Goal: Task Accomplishment & Management: Manage account settings

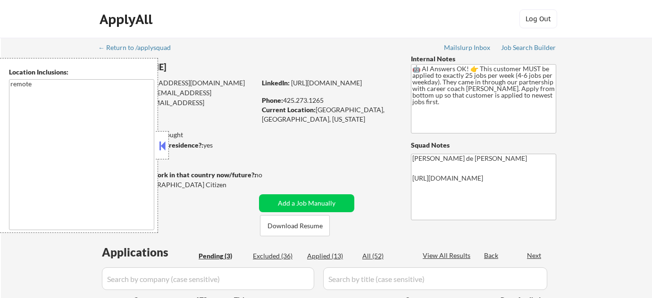
select select ""pending""
click at [162, 150] on button at bounding box center [162, 146] width 10 height 14
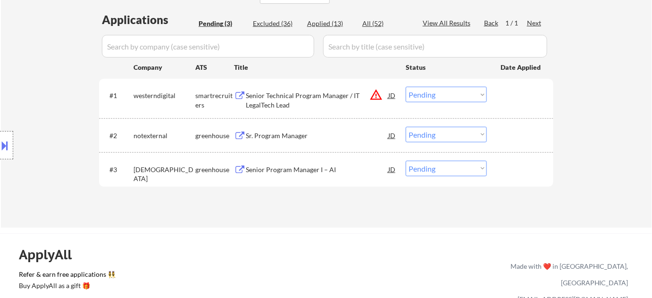
scroll to position [171, 0]
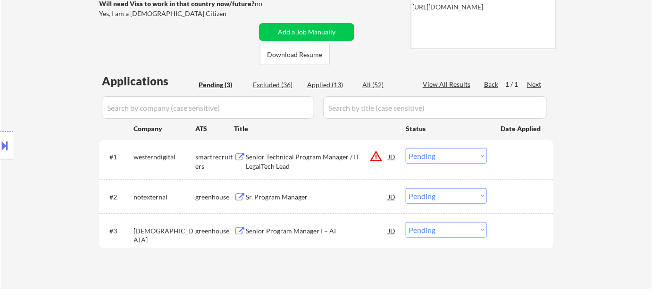
click at [277, 191] on div "Sr. Program Manager" at bounding box center [317, 196] width 143 height 17
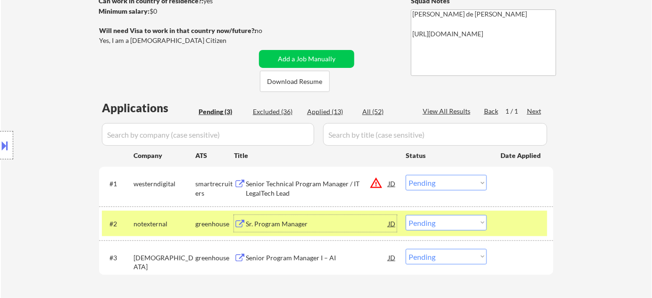
scroll to position [214, 0]
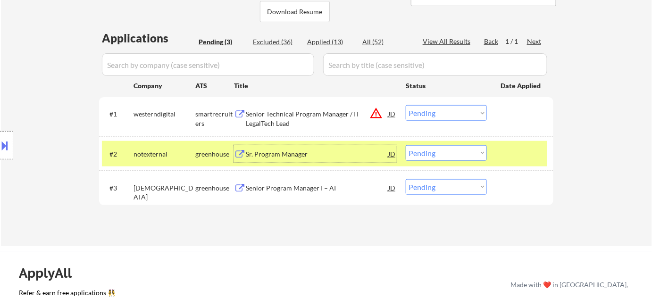
click at [426, 111] on select "Choose an option... Pending Applied Excluded (Questions) Excluded (Expired) Exc…" at bounding box center [446, 113] width 81 height 16
click at [406, 105] on select "Choose an option... Pending Applied Excluded (Questions) Excluded (Expired) Exc…" at bounding box center [446, 113] width 81 height 16
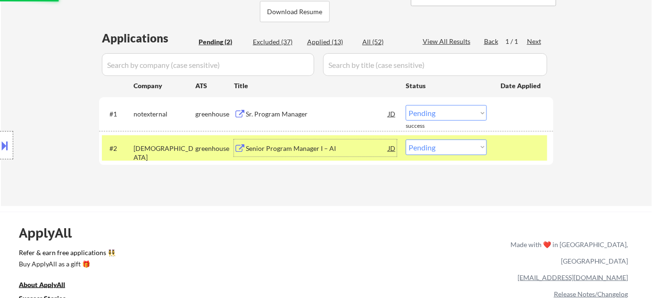
click at [305, 146] on div "Senior Program Manager I – AI" at bounding box center [317, 148] width 143 height 9
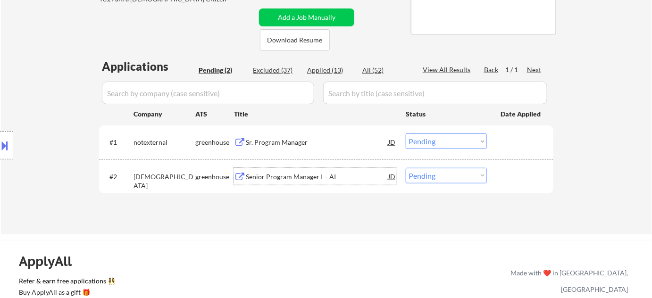
scroll to position [171, 0]
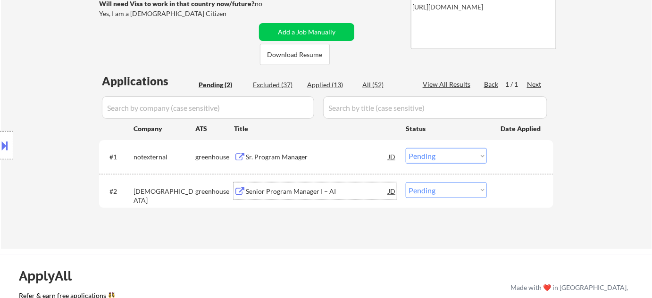
click at [323, 82] on div "Applied (13)" at bounding box center [330, 84] width 47 height 9
select select ""applied""
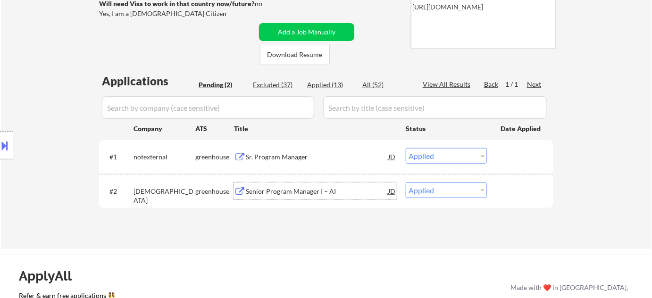
select select ""applied""
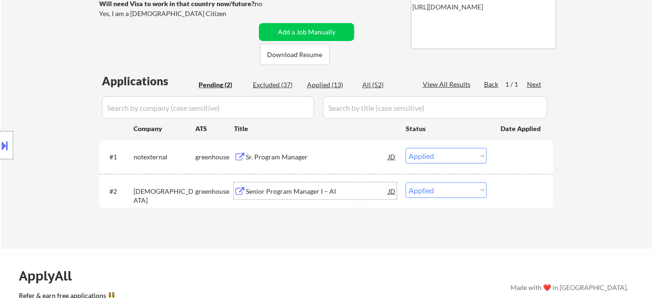
select select ""applied""
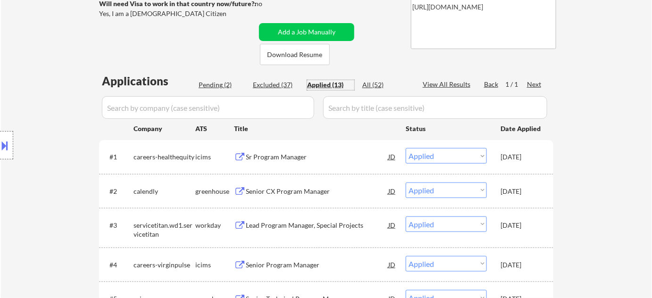
click at [219, 87] on div "Pending (2)" at bounding box center [222, 84] width 47 height 9
select select ""pending""
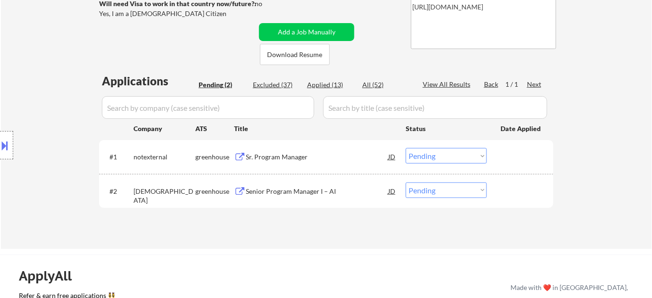
click at [440, 188] on select "Choose an option... Pending Applied Excluded (Questions) Excluded (Expired) Exc…" at bounding box center [446, 191] width 81 height 16
select select ""excluded__bad_match_""
click at [406, 183] on select "Choose an option... Pending Applied Excluded (Questions) Excluded (Expired) Exc…" at bounding box center [446, 191] width 81 height 16
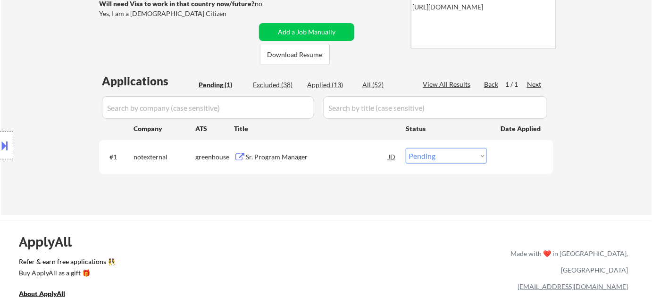
click at [277, 157] on div "Sr. Program Manager" at bounding box center [317, 156] width 143 height 9
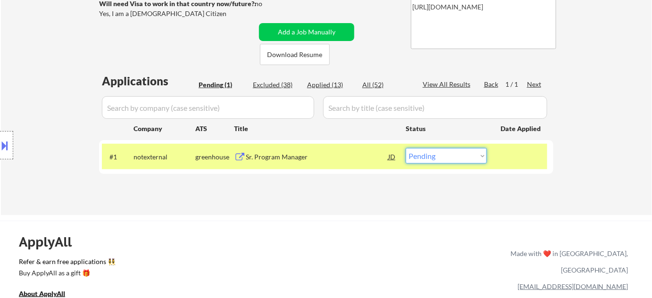
click at [430, 160] on select "Choose an option... Pending Applied Excluded (Questions) Excluded (Expired) Exc…" at bounding box center [446, 156] width 81 height 16
select select ""excluded__other_""
click at [406, 148] on select "Choose an option... Pending Applied Excluded (Questions) Excluded (Expired) Exc…" at bounding box center [446, 156] width 81 height 16
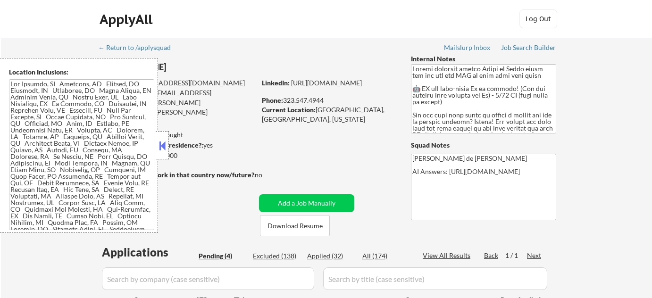
select select ""pending""
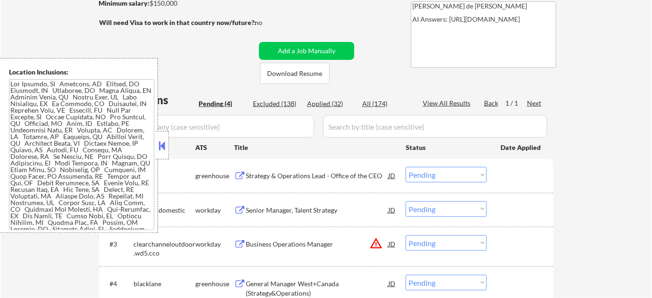
scroll to position [171, 0]
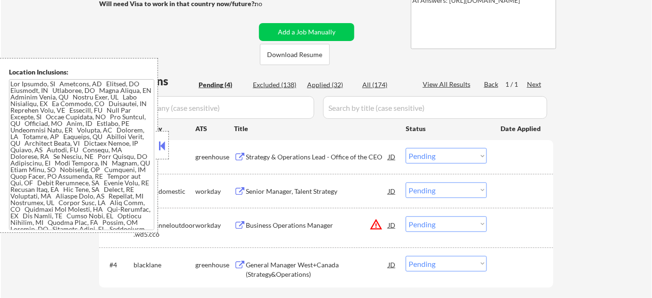
click at [161, 150] on button at bounding box center [162, 146] width 10 height 14
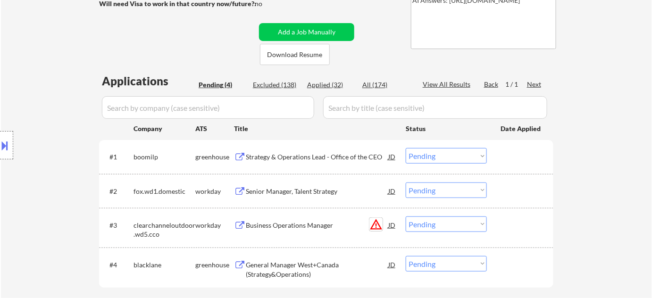
click at [374, 223] on button "warning_amber" at bounding box center [376, 224] width 13 height 13
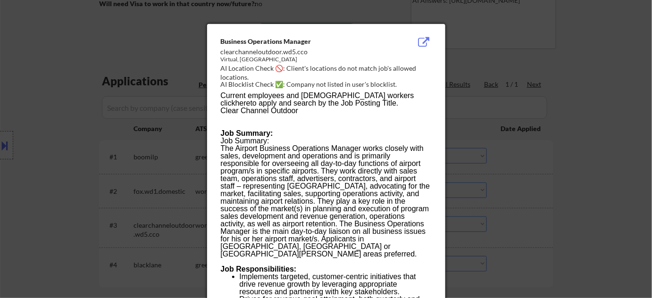
click at [544, 196] on div at bounding box center [326, 149] width 652 height 298
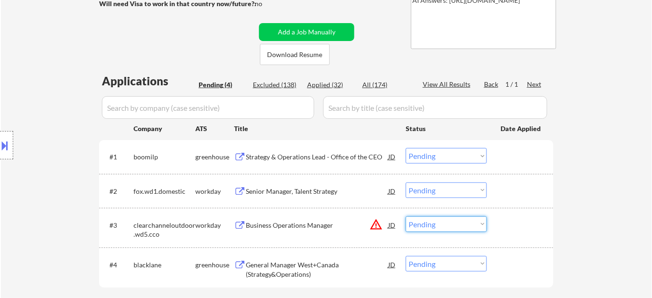
click at [452, 226] on select "Choose an option... Pending Applied Excluded (Questions) Excluded (Expired) Exc…" at bounding box center [446, 225] width 81 height 16
click at [406, 217] on select "Choose an option... Pending Applied Excluded (Questions) Excluded (Expired) Exc…" at bounding box center [446, 225] width 81 height 16
select select ""pending""
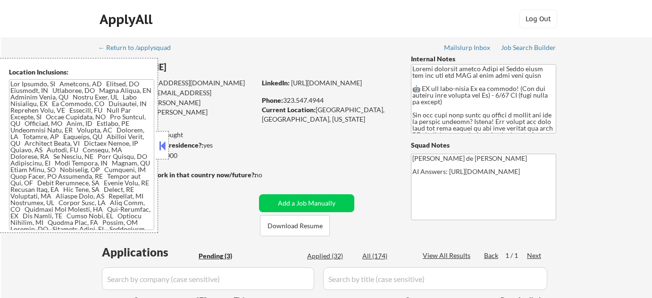
select select ""pending""
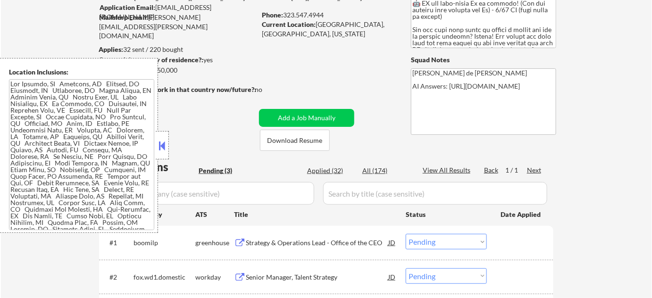
click at [161, 145] on button at bounding box center [162, 146] width 10 height 14
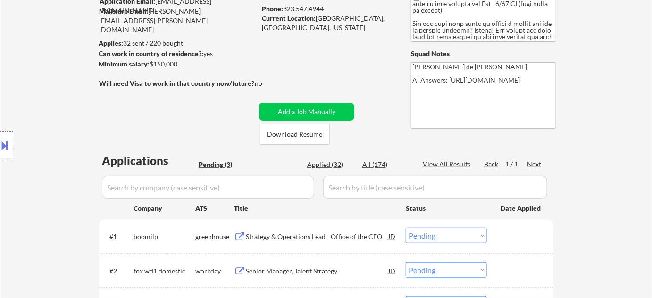
scroll to position [171, 0]
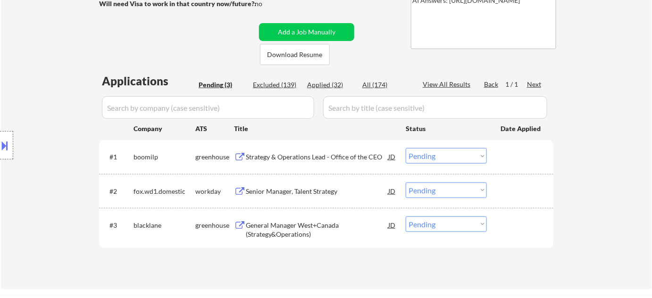
click at [283, 153] on div "Strategy & Operations Lead - Office of the CEO" at bounding box center [317, 156] width 143 height 9
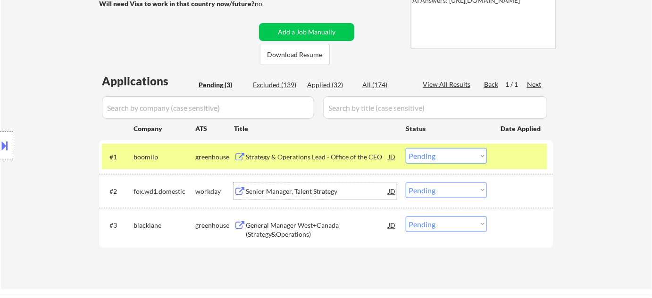
click at [286, 192] on div "Senior Manager, Talent Strategy" at bounding box center [317, 191] width 143 height 9
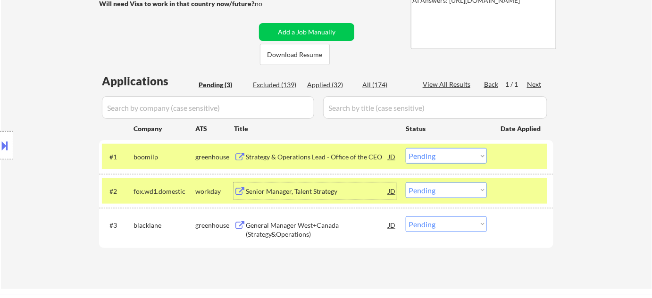
click at [265, 231] on div "General Manager West+Canada (Strategy&Operations)" at bounding box center [317, 230] width 143 height 18
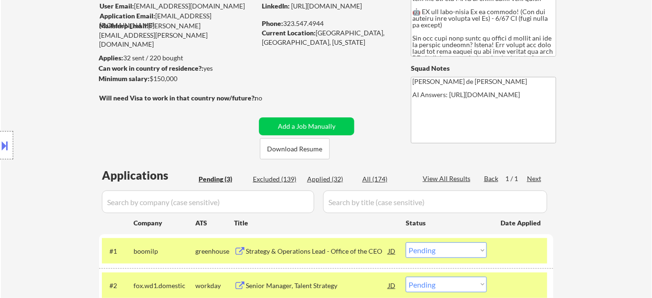
scroll to position [214, 0]
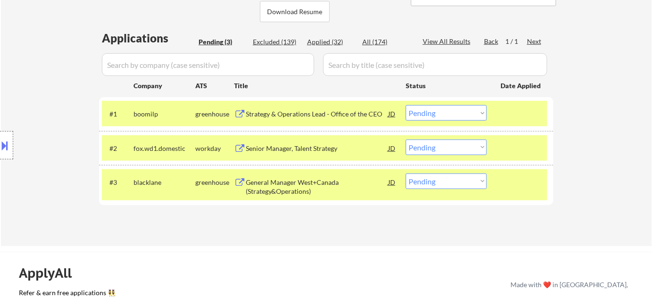
click at [435, 193] on div "#3 blacklane greenhouse General Manager West+Canada (Strategy&Operations) JD Ch…" at bounding box center [324, 184] width 445 height 31
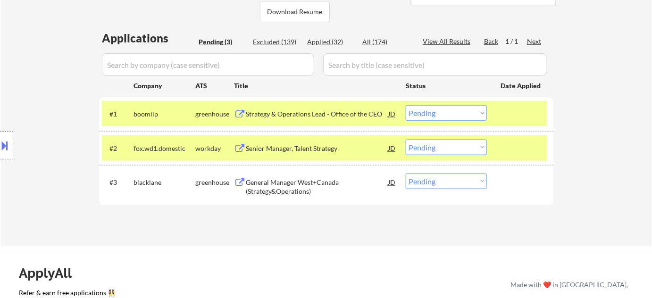
click at [444, 185] on select "Choose an option... Pending Applied Excluded (Questions) Excluded (Expired) Exc…" at bounding box center [446, 182] width 81 height 16
select select ""excluded__bad_match_""
click at [406, 174] on select "Choose an option... Pending Applied Excluded (Questions) Excluded (Expired) Exc…" at bounding box center [446, 182] width 81 height 16
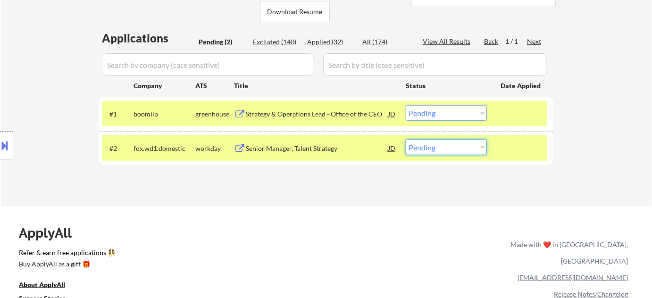
click at [432, 142] on select "Choose an option... Pending Applied Excluded (Questions) Excluded (Expired) Exc…" at bounding box center [446, 148] width 81 height 16
select select ""excluded__bad_match_""
click at [406, 140] on select "Choose an option... Pending Applied Excluded (Questions) Excluded (Expired) Exc…" at bounding box center [446, 148] width 81 height 16
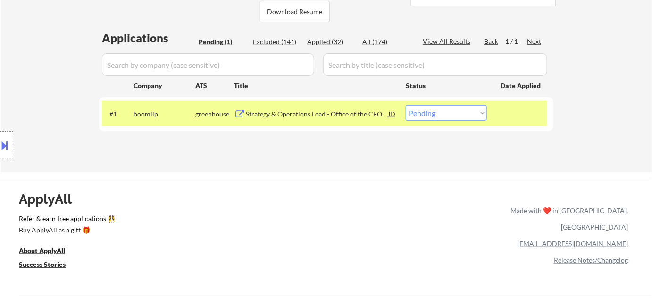
click at [318, 40] on div "Applied (32)" at bounding box center [330, 41] width 47 height 9
select select ""applied""
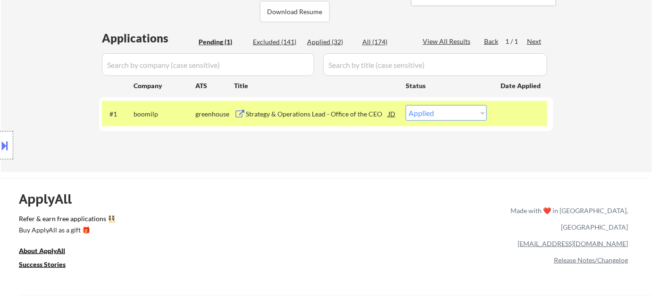
select select ""applied""
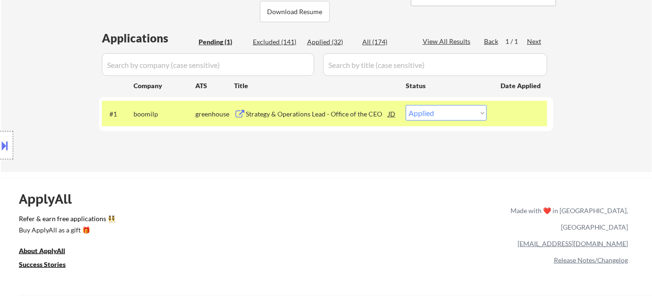
select select ""applied""
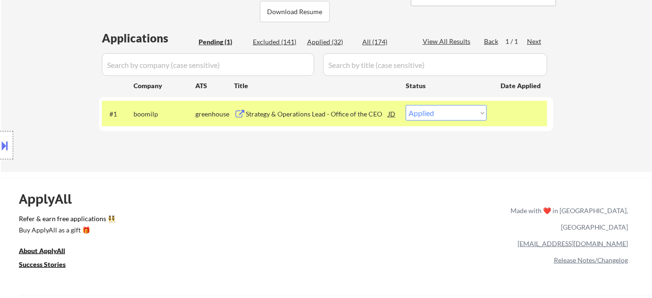
select select ""applied""
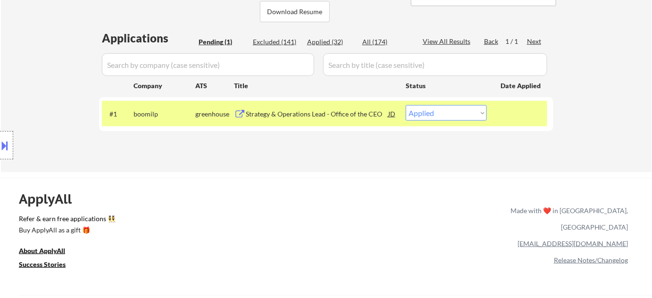
select select ""applied""
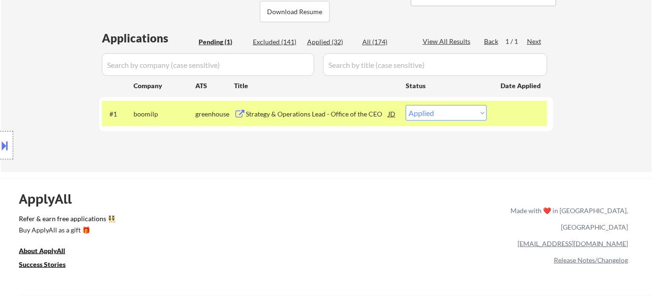
select select ""applied""
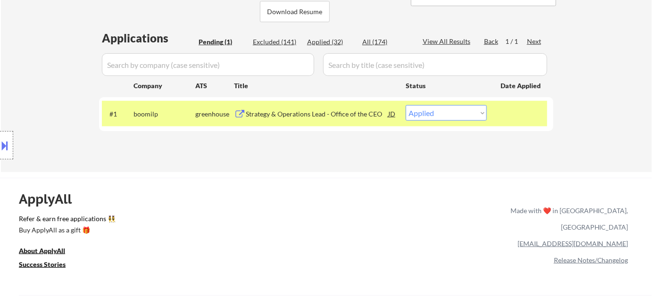
select select ""applied""
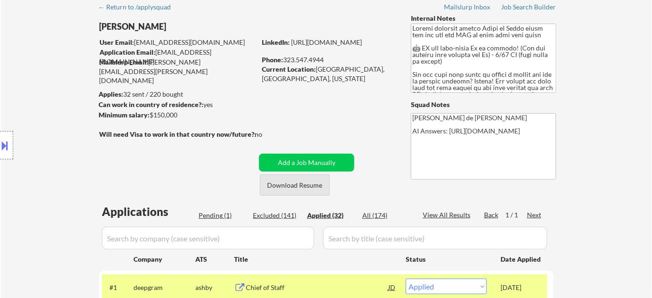
scroll to position [85, 0]
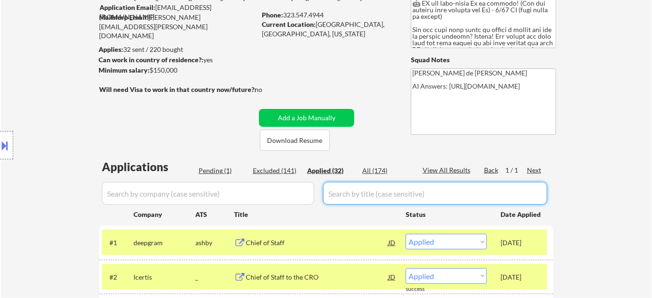
click at [218, 170] on div "Pending (1)" at bounding box center [222, 170] width 47 height 9
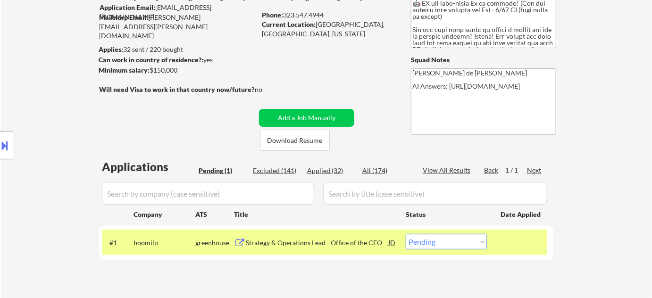
click at [449, 240] on select "Choose an option... Pending Applied Excluded (Questions) Excluded (Expired) Exc…" at bounding box center [446, 242] width 81 height 16
click at [578, 193] on div "← Return to /applysquad Mailslurp Inbox Job Search Builder Lisa Connelly User E…" at bounding box center [326, 126] width 651 height 349
click at [443, 244] on select "Choose an option... Pending Applied Excluded (Questions) Excluded (Expired) Exc…" at bounding box center [446, 242] width 81 height 16
select select ""excluded__bad_match_""
click at [406, 234] on select "Choose an option... Pending Applied Excluded (Questions) Excluded (Expired) Exc…" at bounding box center [446, 242] width 81 height 16
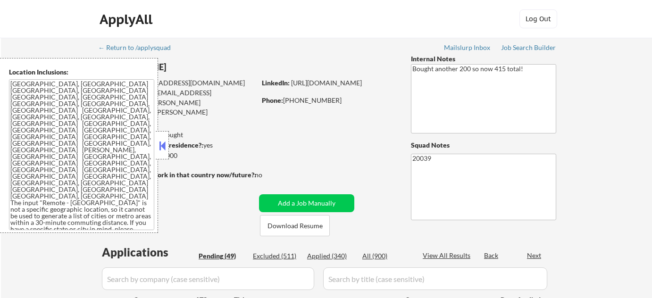
select select ""pending""
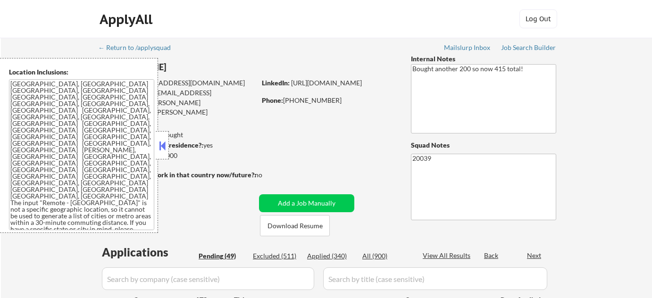
select select ""pending""
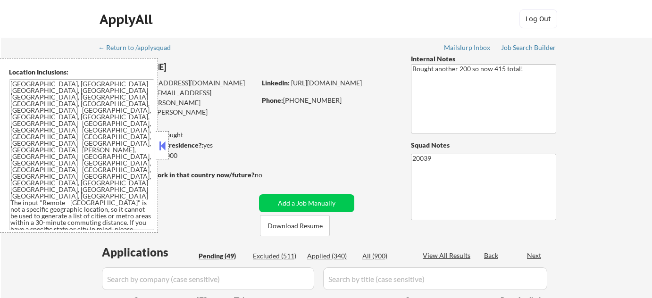
select select ""pending""
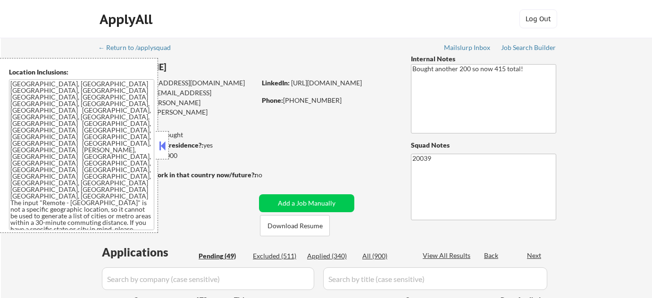
select select ""pending""
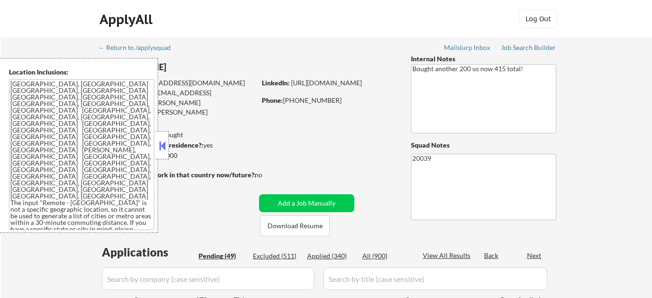
select select ""pending""
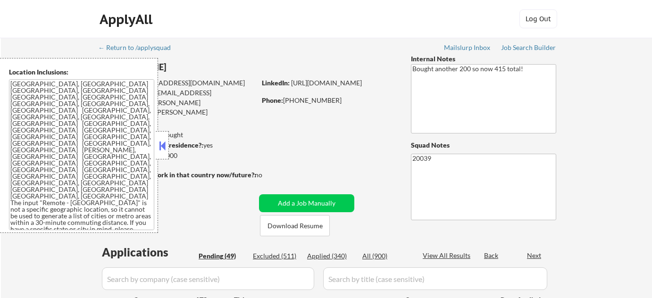
select select ""pending""
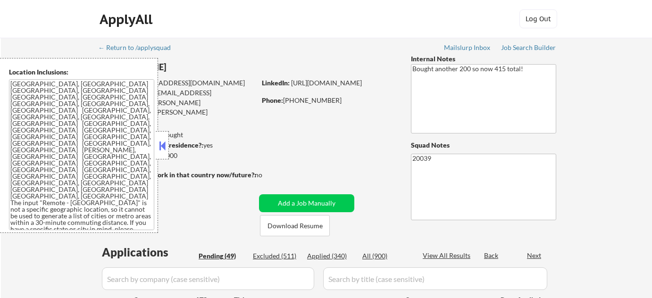
select select ""pending""
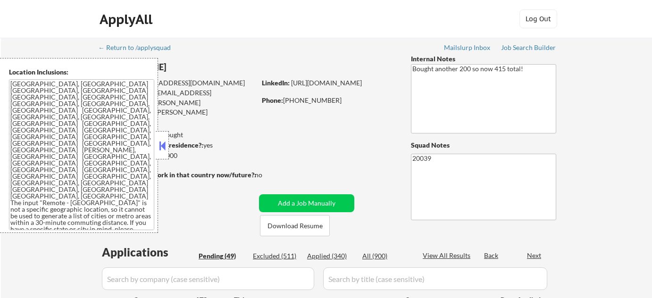
select select ""pending""
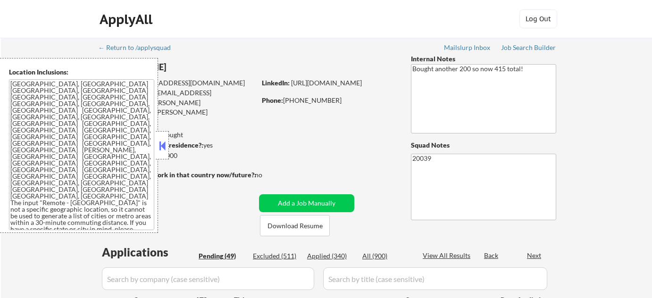
select select ""pending""
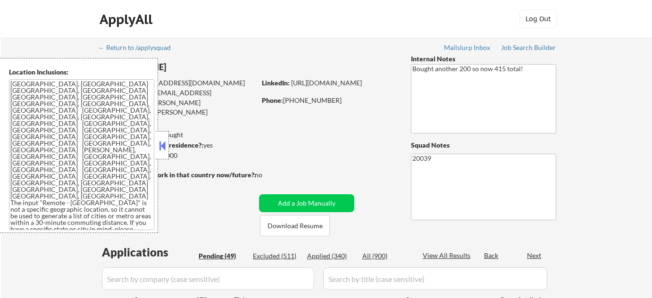
select select ""pending""
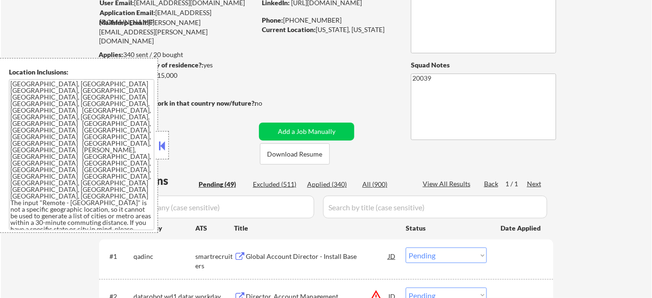
scroll to position [85, 0]
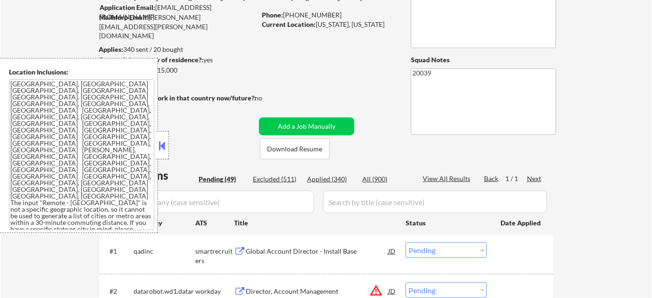
click at [164, 147] on button at bounding box center [162, 146] width 10 height 14
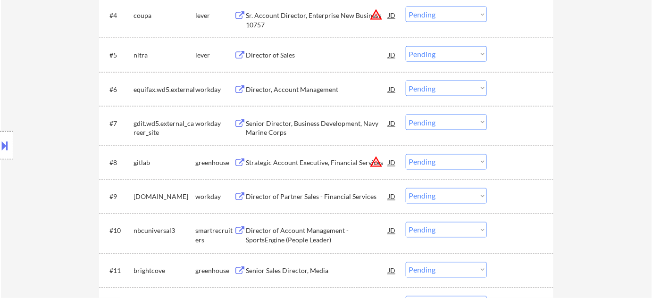
scroll to position [386, 0]
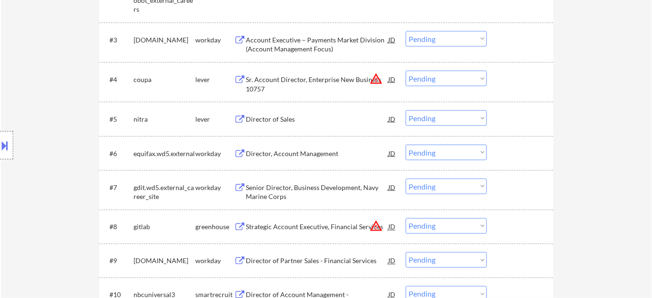
click at [439, 84] on select "Choose an option... Pending Applied Excluded (Questions) Excluded (Expired) Exc…" at bounding box center [446, 79] width 81 height 16
click at [372, 79] on button "warning_amber" at bounding box center [376, 78] width 13 height 13
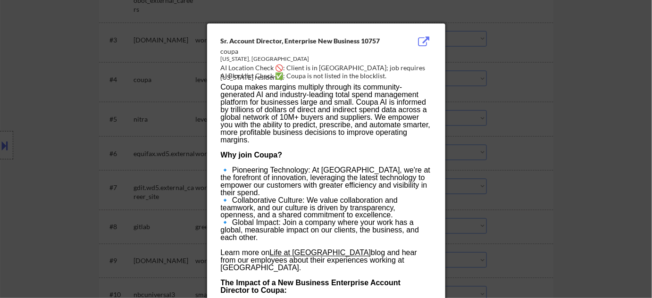
click at [540, 85] on div at bounding box center [326, 149] width 652 height 298
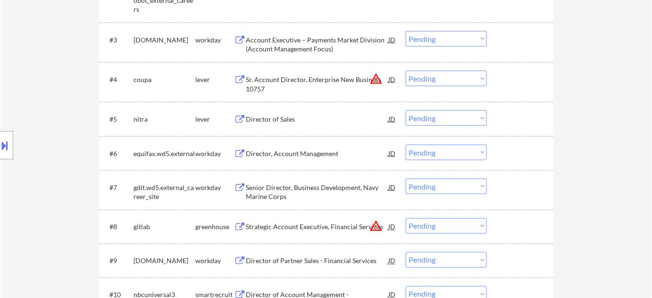
click at [465, 81] on select "Choose an option... Pending Applied Excluded (Questions) Excluded (Expired) Exc…" at bounding box center [446, 79] width 81 height 16
click at [406, 71] on select "Choose an option... Pending Applied Excluded (Questions) Excluded (Expired) Exc…" at bounding box center [446, 79] width 81 height 16
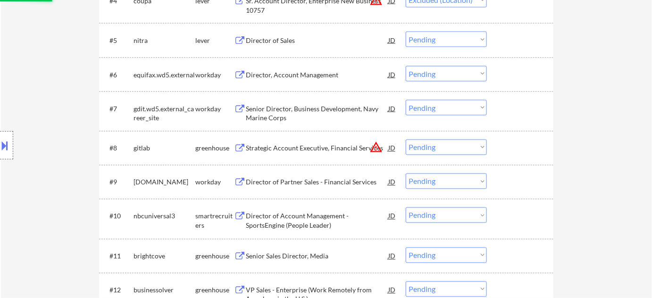
scroll to position [514, 0]
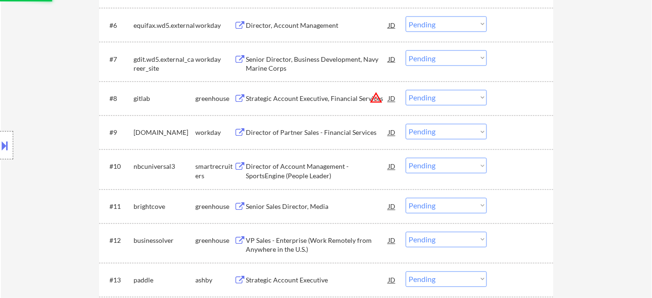
select select ""pending""
click at [375, 101] on div "Strategic Account Executive, Financial Services" at bounding box center [317, 98] width 143 height 9
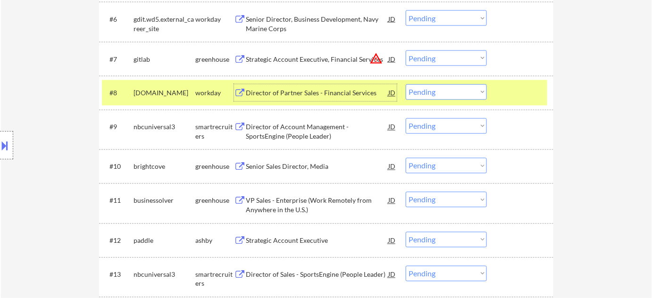
click at [455, 58] on select "Choose an option... Pending Applied Excluded (Questions) Excluded (Expired) Exc…" at bounding box center [446, 58] width 81 height 16
click at [406, 50] on select "Choose an option... Pending Applied Excluded (Questions) Excluded (Expired) Exc…" at bounding box center [446, 58] width 81 height 16
select select ""pending""
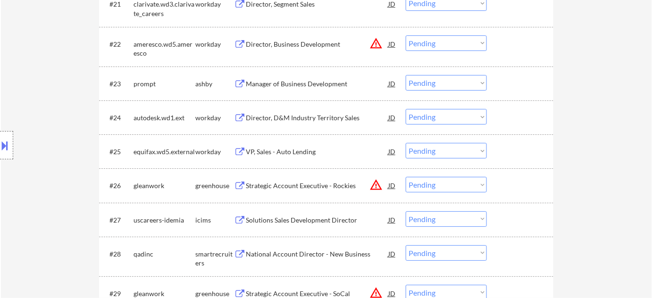
scroll to position [1029, 0]
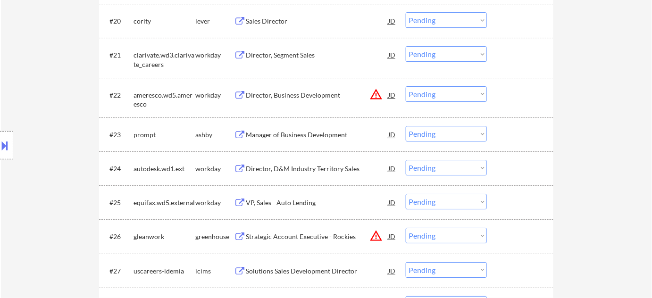
click at [464, 96] on select "Choose an option... Pending Applied Excluded (Questions) Excluded (Expired) Exc…" at bounding box center [446, 94] width 81 height 16
click at [406, 86] on select "Choose an option... Pending Applied Excluded (Questions) Excluded (Expired) Exc…" at bounding box center [446, 94] width 81 height 16
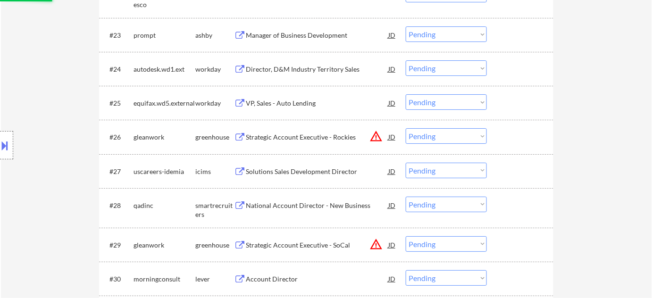
scroll to position [1158, 0]
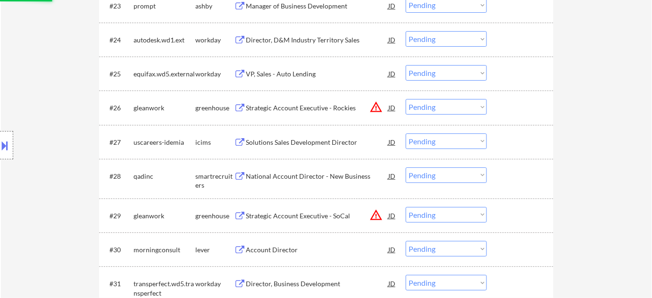
select select ""pending""
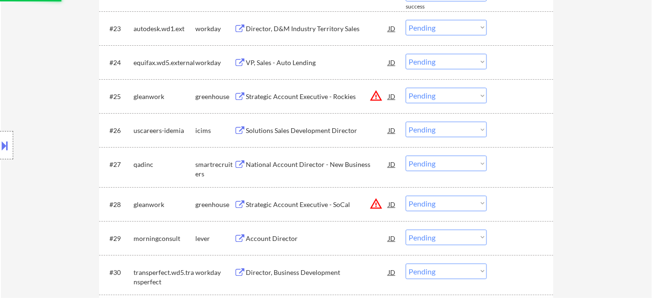
scroll to position [1115, 0]
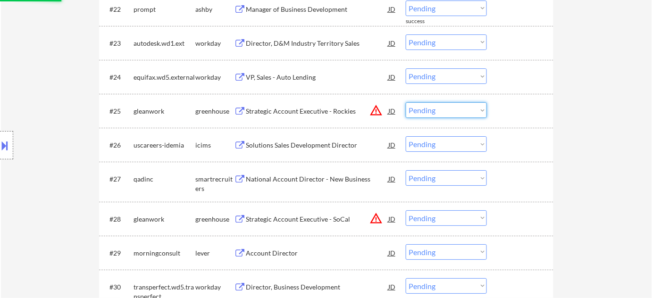
drag, startPoint x: 449, startPoint y: 108, endPoint x: 450, endPoint y: 113, distance: 5.3
click at [449, 108] on select "Choose an option... Pending Applied Excluded (Questions) Excluded (Expired) Exc…" at bounding box center [446, 110] width 81 height 16
click at [406, 102] on select "Choose an option... Pending Applied Excluded (Questions) Excluded (Expired) Exc…" at bounding box center [446, 110] width 81 height 16
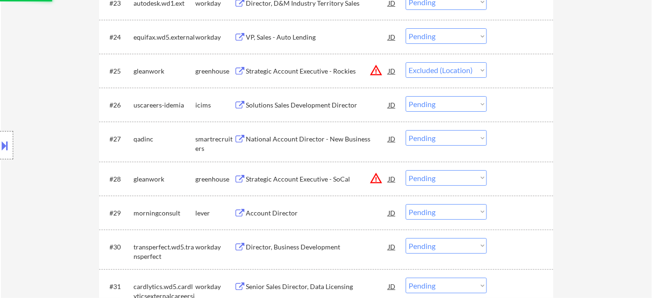
scroll to position [1201, 0]
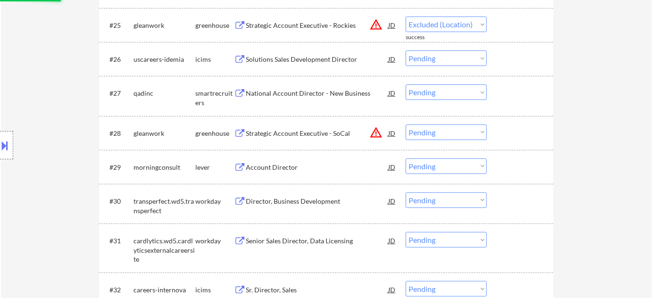
select select ""pending""
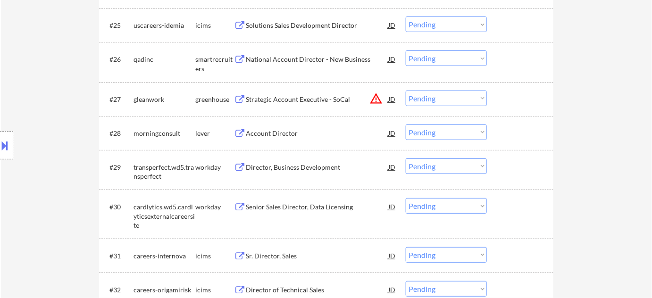
click at [453, 96] on select "Choose an option... Pending Applied Excluded (Questions) Excluded (Expired) Exc…" at bounding box center [446, 99] width 81 height 16
click at [406, 91] on select "Choose an option... Pending Applied Excluded (Questions) Excluded (Expired) Exc…" at bounding box center [446, 99] width 81 height 16
select select ""pending""
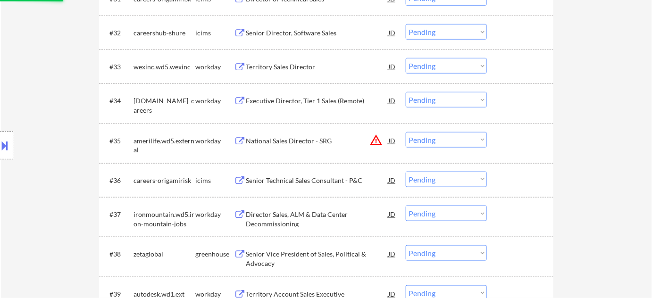
scroll to position [1501, 0]
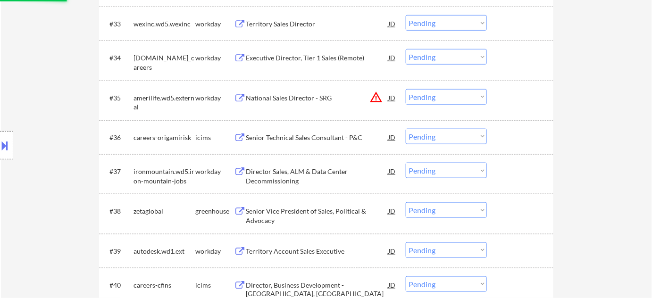
click at [446, 94] on select "Choose an option... Pending Applied Excluded (Questions) Excluded (Expired) Exc…" at bounding box center [446, 97] width 81 height 16
click at [406, 89] on select "Choose an option... Pending Applied Excluded (Questions) Excluded (Expired) Exc…" at bounding box center [446, 97] width 81 height 16
select select ""pending""
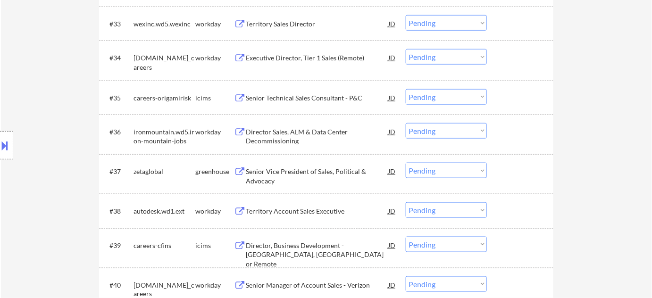
click at [272, 176] on div "Senior Vice President of Sales, Political & Advocacy" at bounding box center [317, 176] width 143 height 18
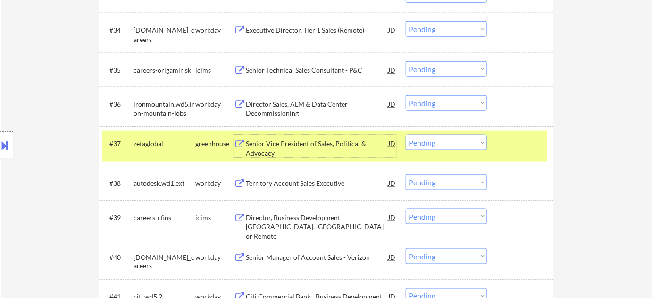
scroll to position [1544, 0]
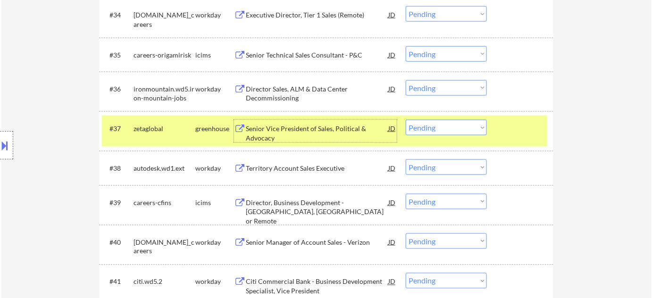
click at [434, 126] on select "Choose an option... Pending Applied Excluded (Questions) Excluded (Expired) Exc…" at bounding box center [446, 128] width 81 height 16
click at [406, 120] on select "Choose an option... Pending Applied Excluded (Questions) Excluded (Expired) Exc…" at bounding box center [446, 128] width 81 height 16
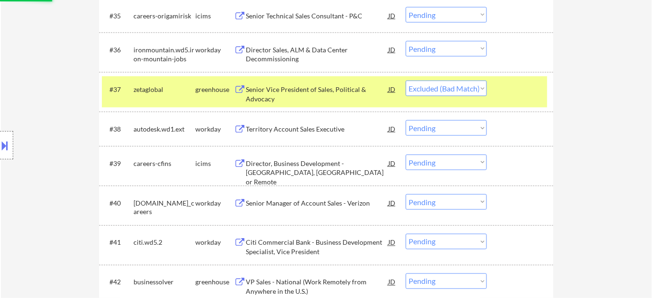
scroll to position [1673, 0]
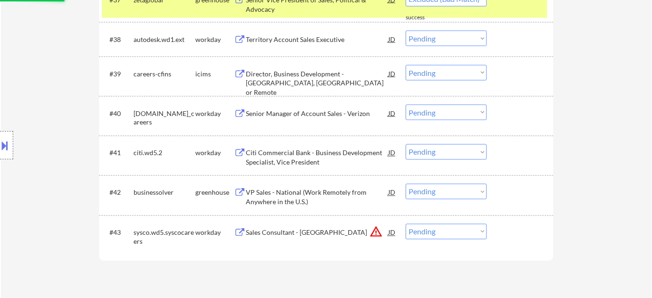
select select ""pending""
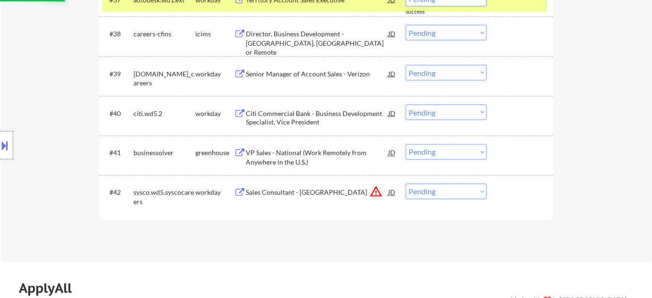
click at [441, 190] on select "Choose an option... Pending Applied Excluded (Questions) Excluded (Expired) Exc…" at bounding box center [446, 192] width 81 height 16
select select ""excluded__location_""
click at [406, 184] on select "Choose an option... Pending Applied Excluded (Questions) Excluded (Expired) Exc…" at bounding box center [446, 192] width 81 height 16
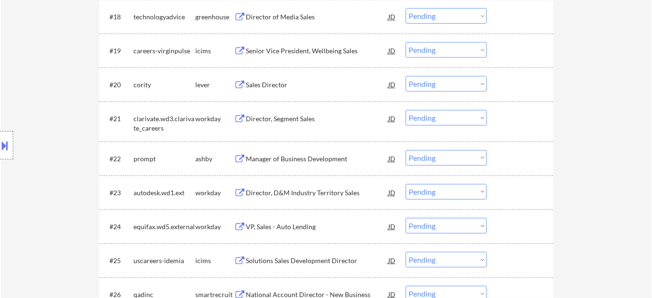
scroll to position [944, 0]
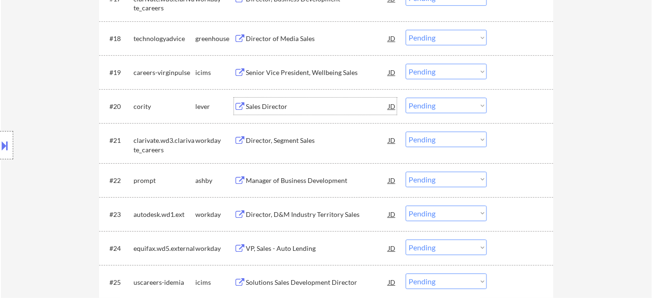
click at [274, 103] on div "Sales Director" at bounding box center [317, 106] width 143 height 9
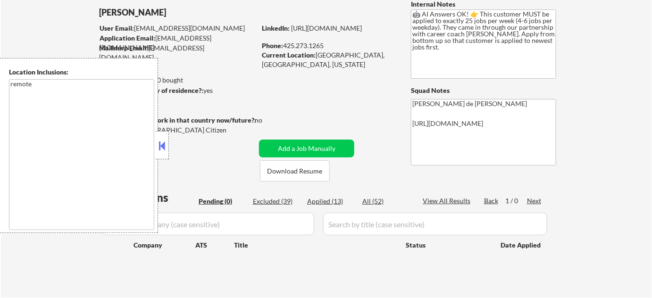
scroll to position [42, 0]
